Goal: Information Seeking & Learning: Learn about a topic

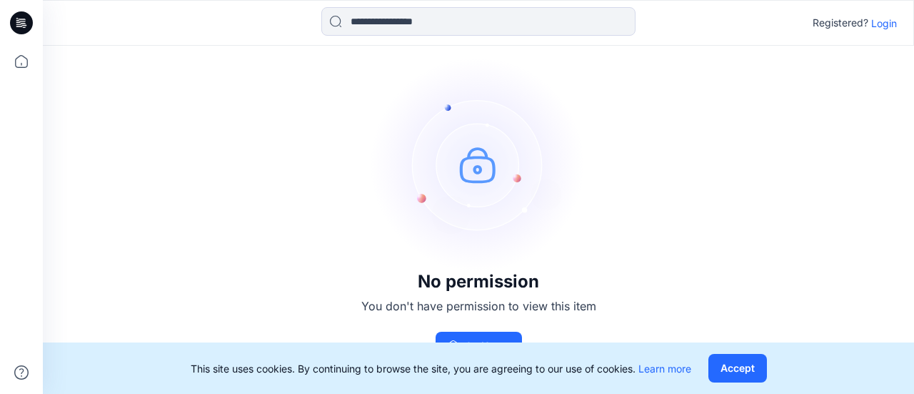
click at [875, 26] on p "Login" at bounding box center [884, 23] width 26 height 15
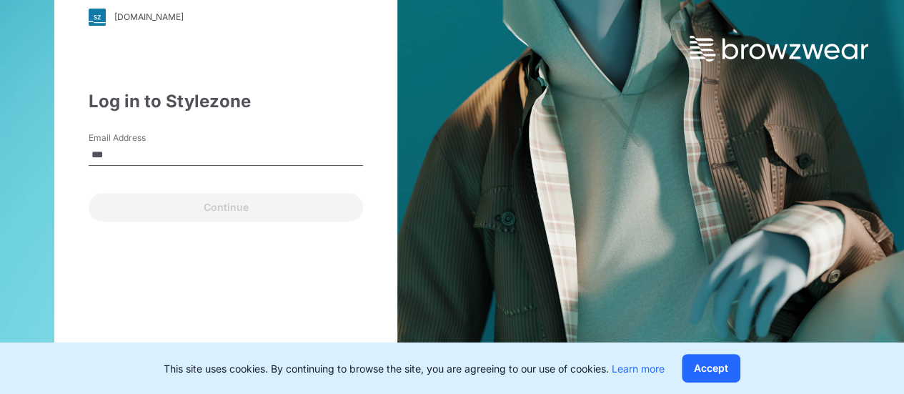
type input "**********"
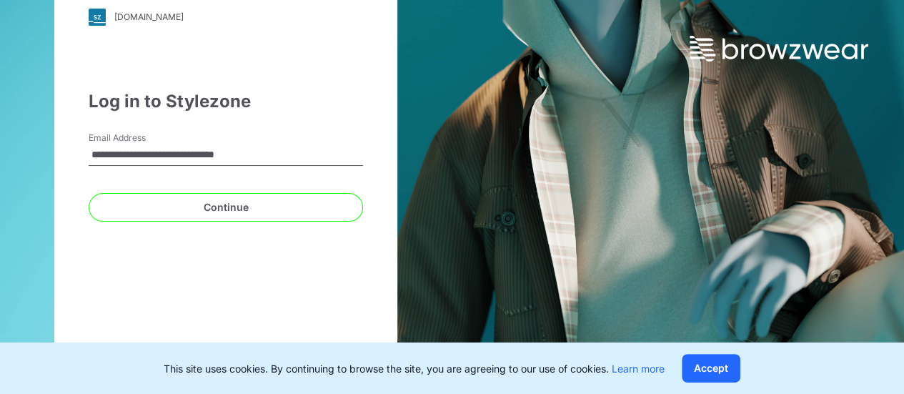
click at [226, 184] on form "**********" at bounding box center [226, 176] width 274 height 90
click at [229, 189] on div "Continue" at bounding box center [226, 204] width 274 height 34
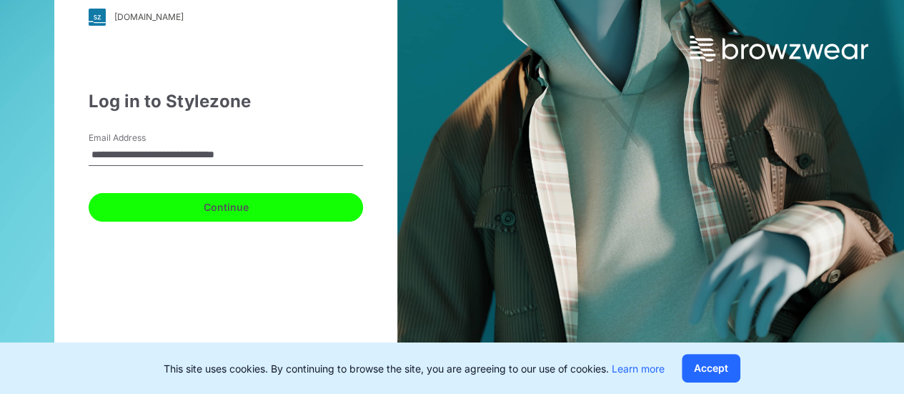
click at [234, 214] on button "Continue" at bounding box center [226, 207] width 274 height 29
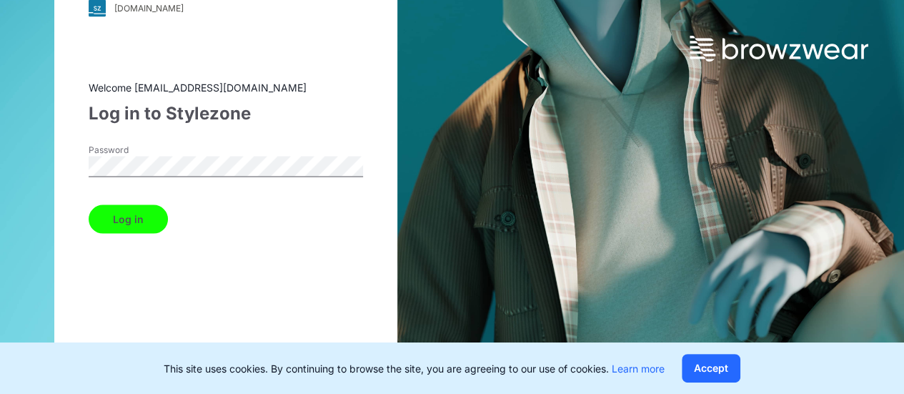
click at [89, 204] on button "Log in" at bounding box center [128, 218] width 79 height 29
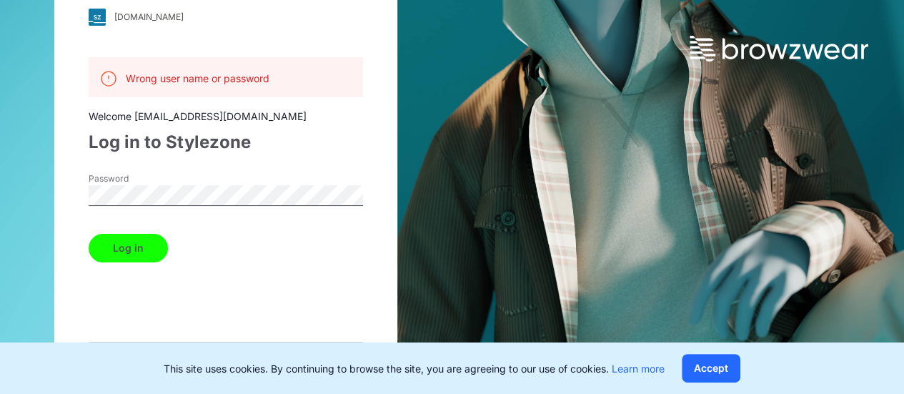
click at [89, 234] on button "Log in" at bounding box center [128, 248] width 79 height 29
click at [219, 176] on div "Password" at bounding box center [226, 193] width 274 height 43
click at [79, 194] on div "[DOMAIN_NAME] Loading... Wrong user name or password Welcome [EMAIL_ADDRESS][DO…" at bounding box center [225, 197] width 343 height 446
click at [89, 234] on button "Log in" at bounding box center [128, 248] width 79 height 29
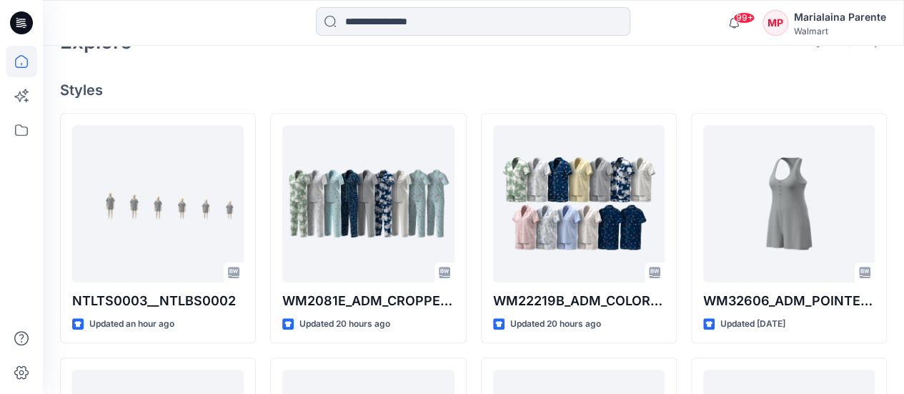
scroll to position [371, 0]
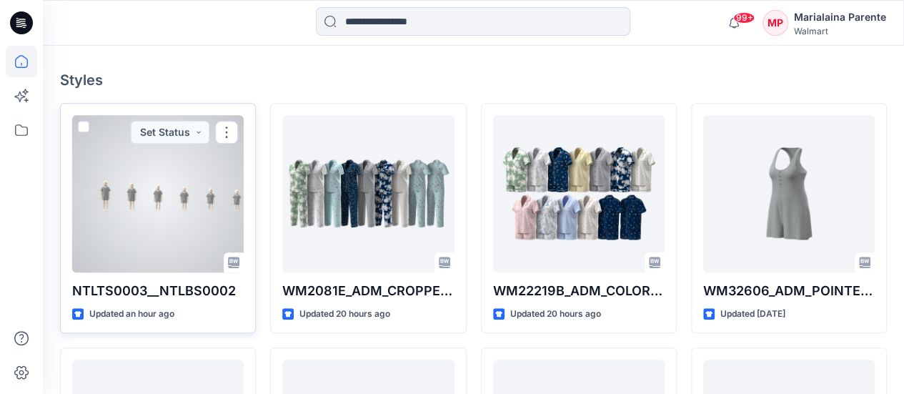
click at [210, 232] on div at bounding box center [157, 193] width 171 height 157
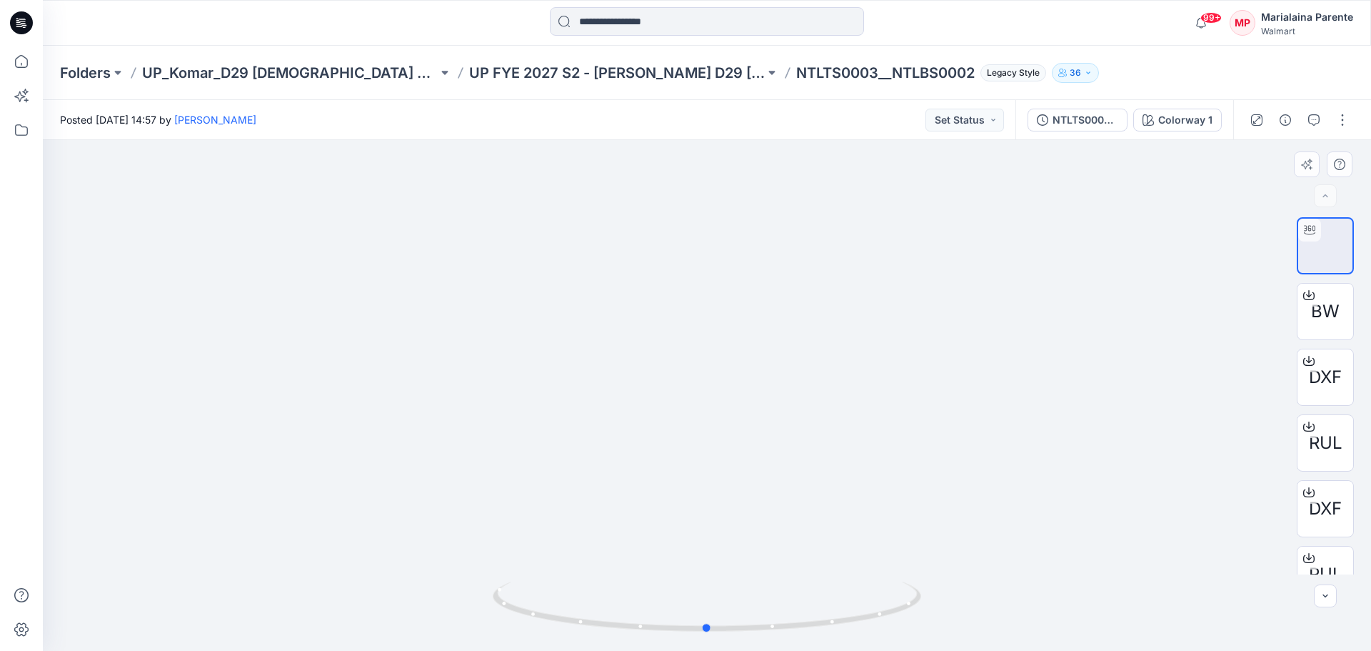
click at [716, 393] on div at bounding box center [707, 395] width 1329 height 511
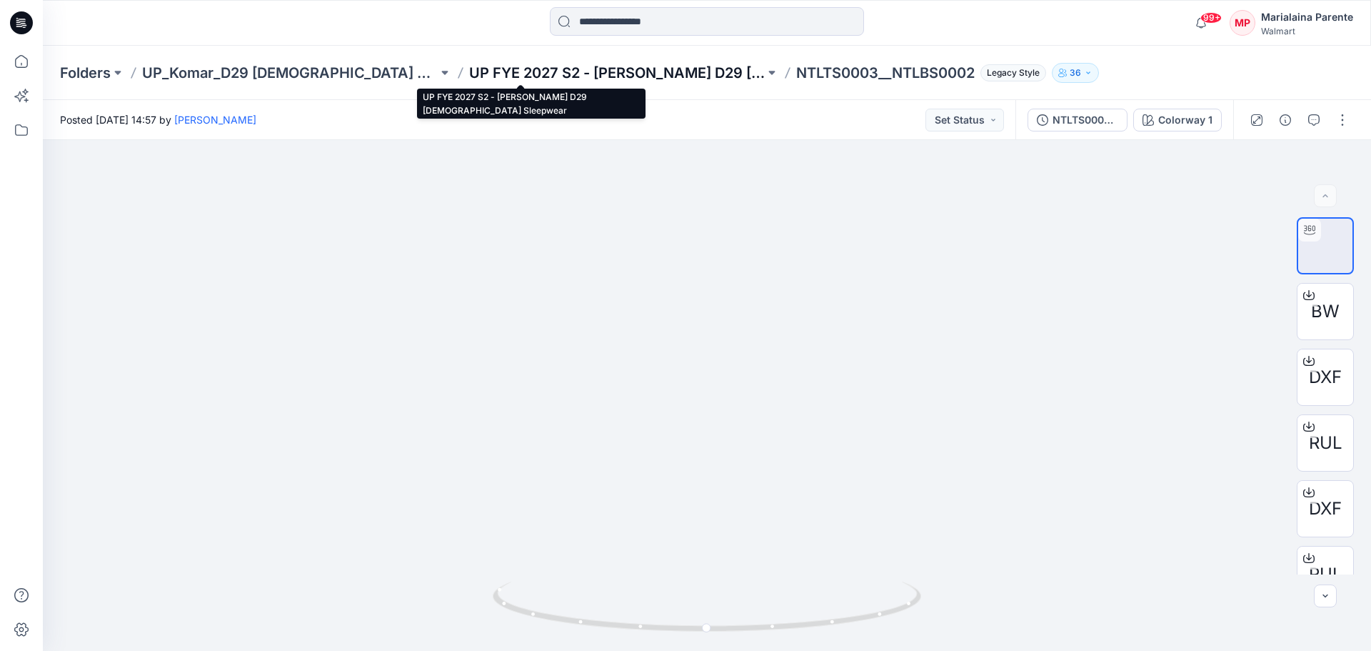
click at [605, 67] on p "UP FYE 2027 S2 - [PERSON_NAME] D29 [DEMOGRAPHIC_DATA] Sleepwear" at bounding box center [617, 73] width 296 height 20
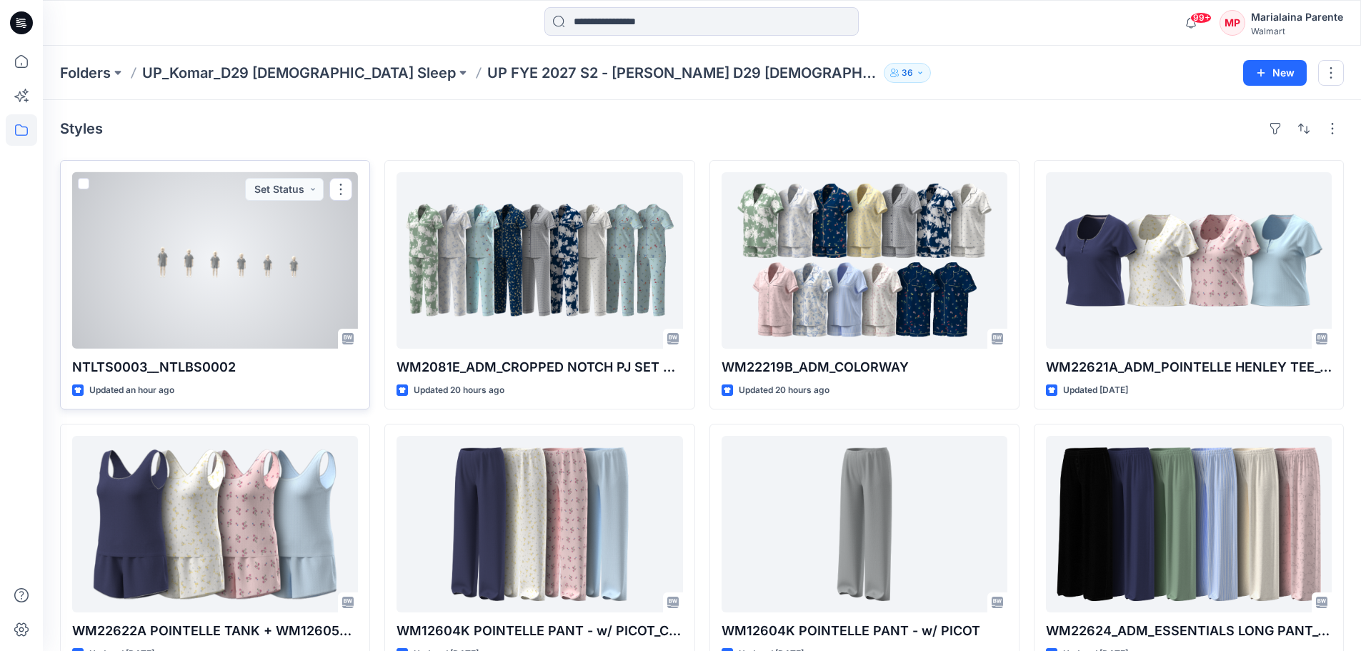
click at [282, 265] on div at bounding box center [215, 260] width 286 height 176
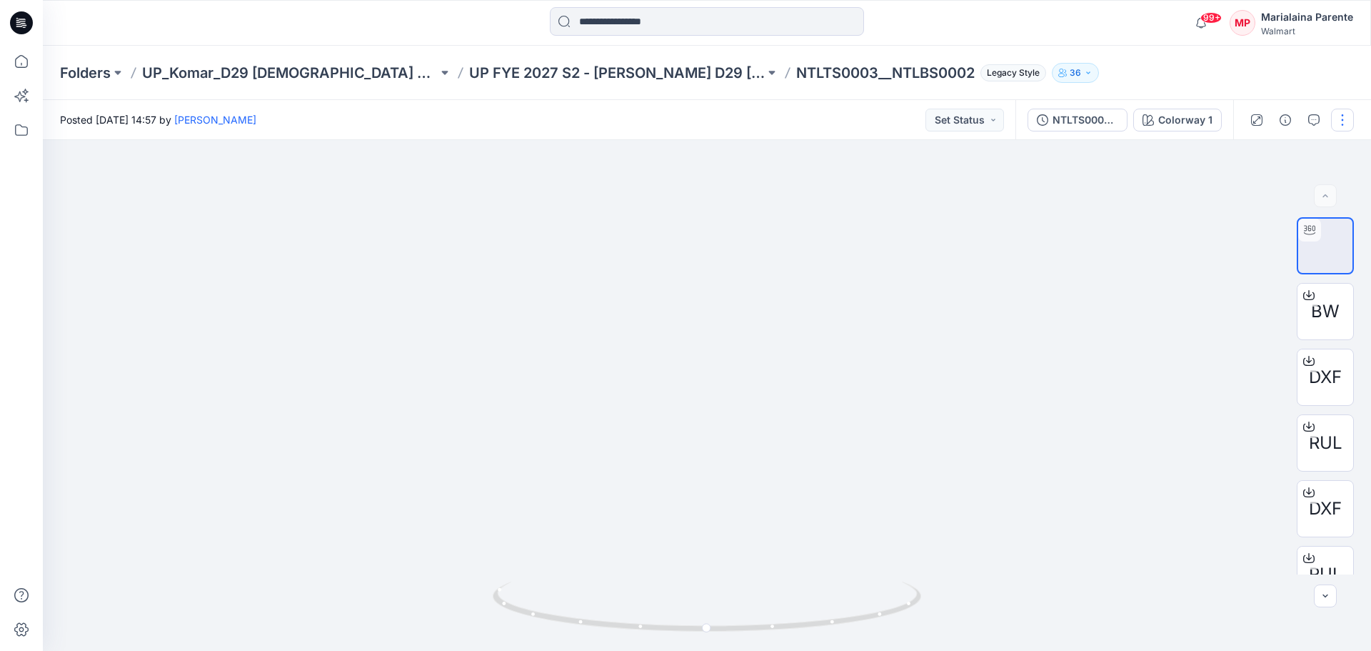
click at [914, 119] on button "button" at bounding box center [1342, 120] width 23 height 23
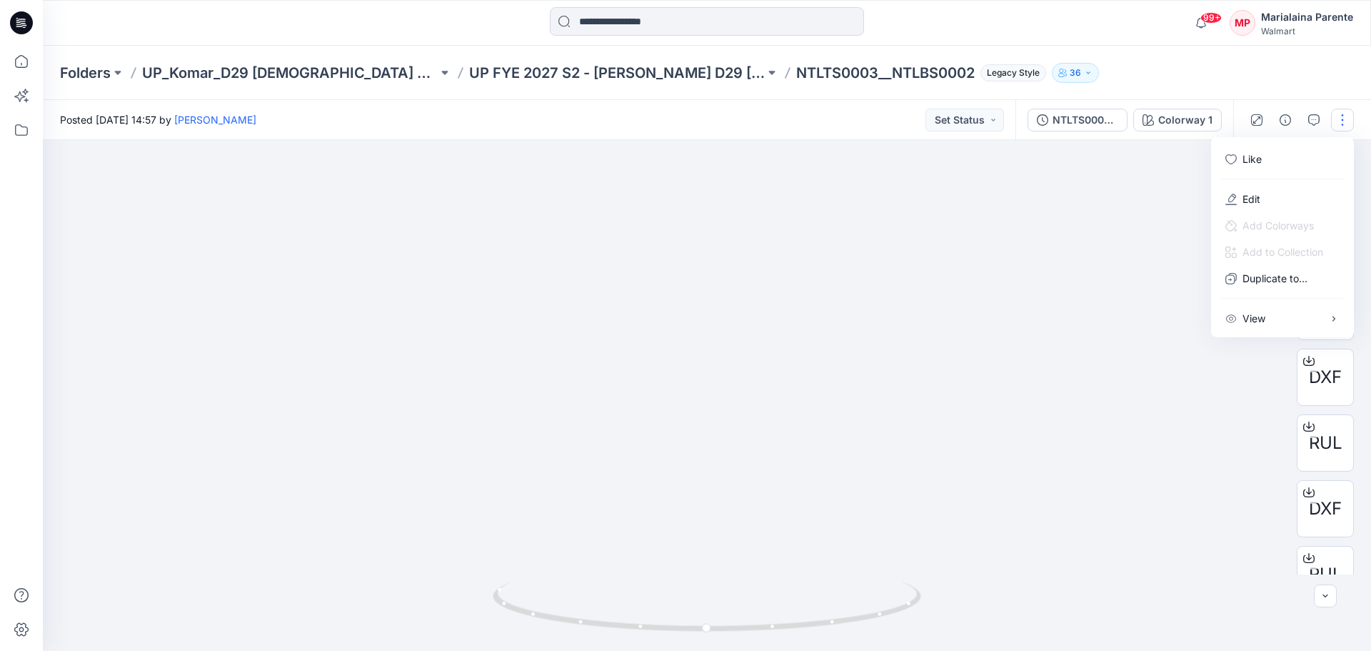
click at [914, 71] on button "36" at bounding box center [1075, 73] width 47 height 20
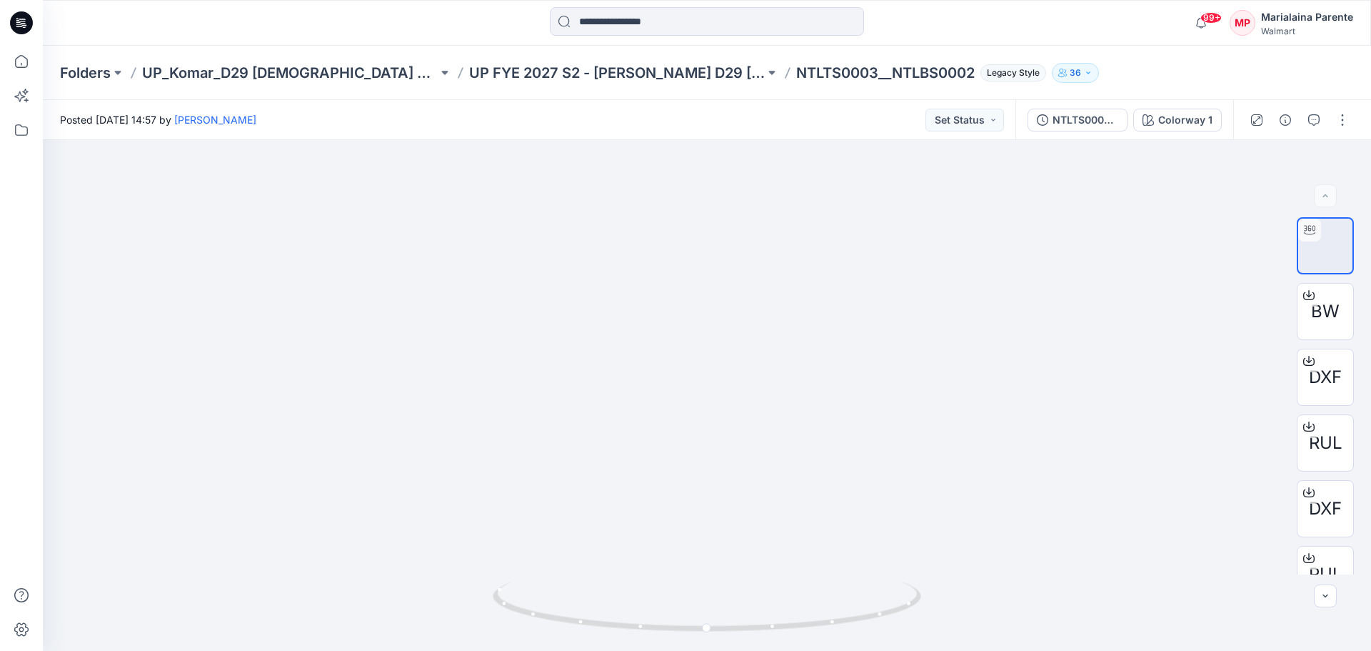
click at [914, 61] on div "Folders UP_Komar_D29 Ladies Sleep UP FYE 2027 S2 - Komar D29 Ladies Sleepwear N…" at bounding box center [707, 73] width 1329 height 54
click at [777, 393] on icon at bounding box center [709, 608] width 432 height 54
drag, startPoint x: 714, startPoint y: 632, endPoint x: 1109, endPoint y: 533, distance: 407.3
click at [914, 393] on div at bounding box center [707, 395] width 1329 height 511
drag, startPoint x: 959, startPoint y: 514, endPoint x: 991, endPoint y: 473, distance: 52.4
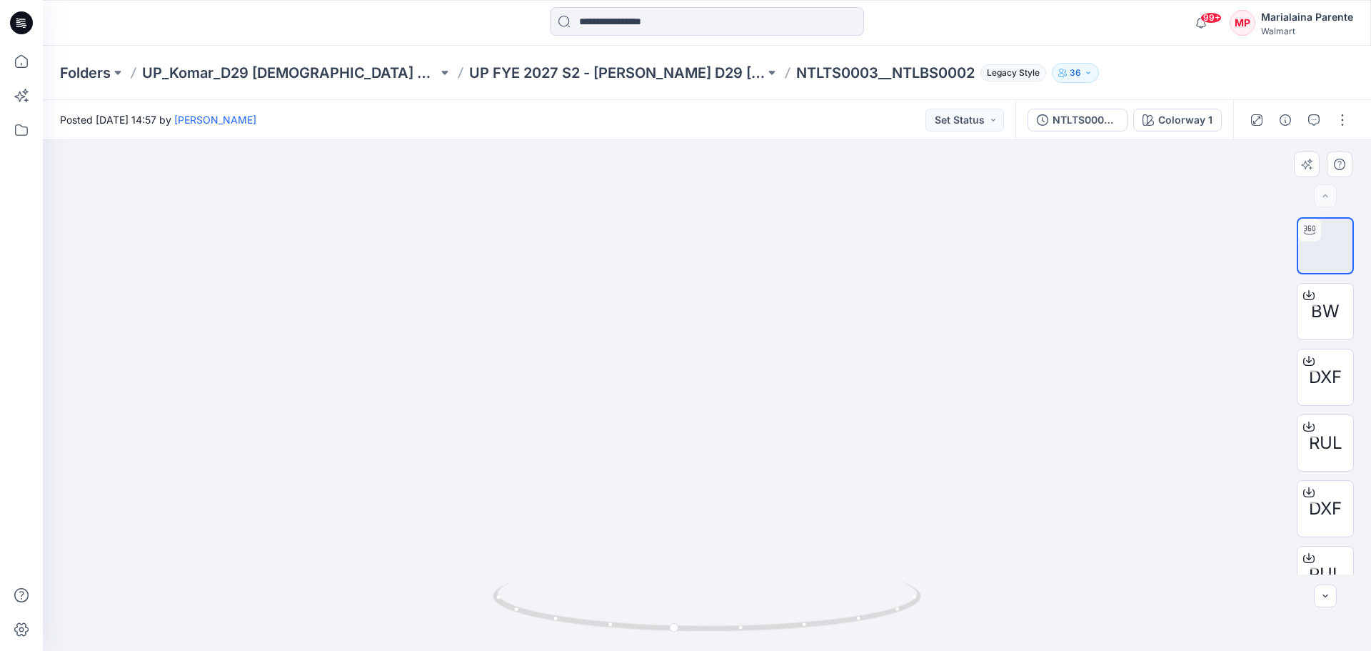
drag, startPoint x: 822, startPoint y: 432, endPoint x: 845, endPoint y: 433, distance: 22.9
click at [745, 393] on icon at bounding box center [709, 608] width 432 height 54
drag, startPoint x: 676, startPoint y: 613, endPoint x: 735, endPoint y: 621, distance: 59.1
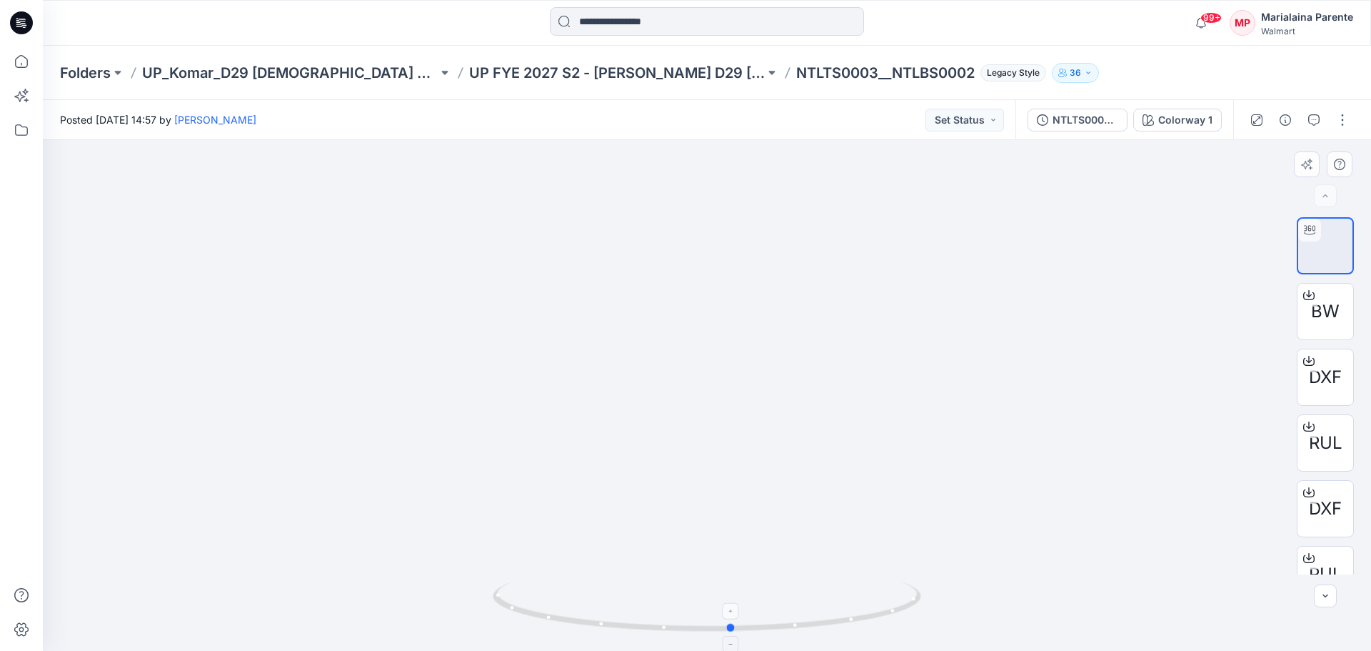
click at [735, 393] on icon at bounding box center [709, 608] width 432 height 54
drag, startPoint x: 1358, startPoint y: 411, endPoint x: 1359, endPoint y: 544, distance: 132.1
click at [914, 393] on div "BW DXF RUL DXF RUL" at bounding box center [1325, 395] width 91 height 357
